Goal: Task Accomplishment & Management: Manage account settings

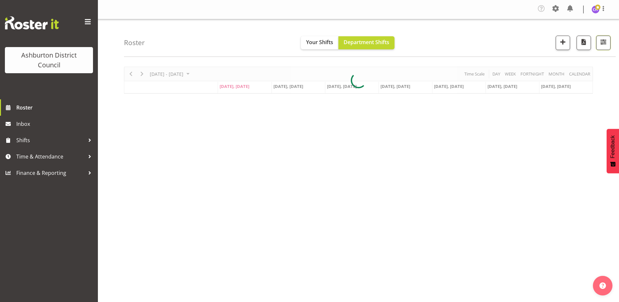
click at [609, 47] on button "button" at bounding box center [604, 43] width 14 height 14
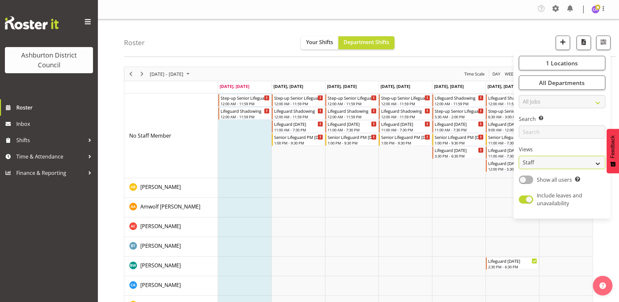
click at [561, 159] on select "Staff Role Shift - Horizontal Shift - Vertical Staff - Location" at bounding box center [562, 162] width 87 height 13
select select "shift"
click at [520, 156] on select "Staff Role Shift - Horizontal Shift - Vertical Staff - Location" at bounding box center [562, 162] width 87 height 13
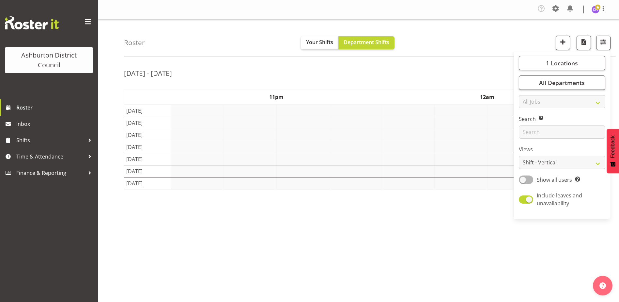
click at [475, 38] on div "Roster Your Shifts Department Shifts 1 Locations [GEOGRAPHIC_DATA] [GEOGRAPHIC_…" at bounding box center [370, 38] width 492 height 38
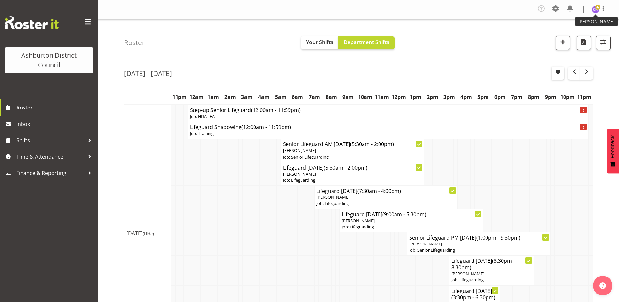
click at [594, 10] on img at bounding box center [596, 10] width 8 height 8
click at [577, 39] on link "Log Out" at bounding box center [576, 36] width 63 height 12
